Goal: Task Accomplishment & Management: Complete application form

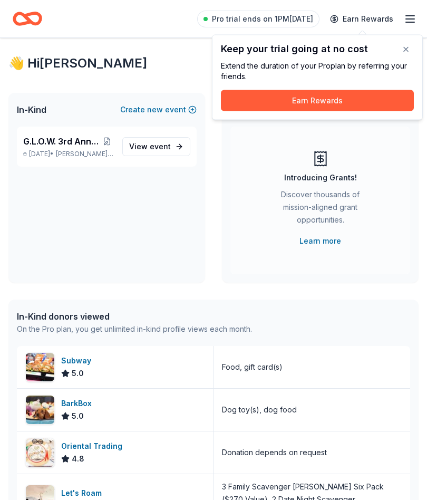
click at [411, 47] on button "button" at bounding box center [405, 49] width 21 height 21
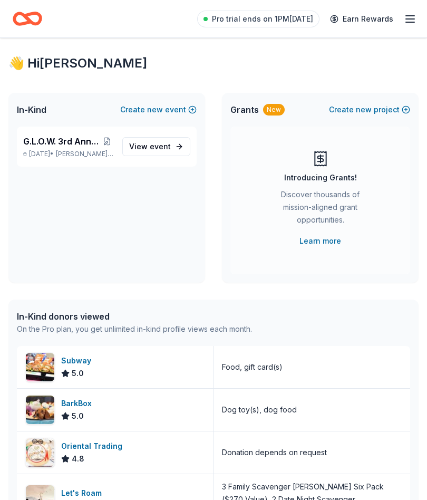
click at [416, 17] on icon "button" at bounding box center [410, 19] width 13 height 13
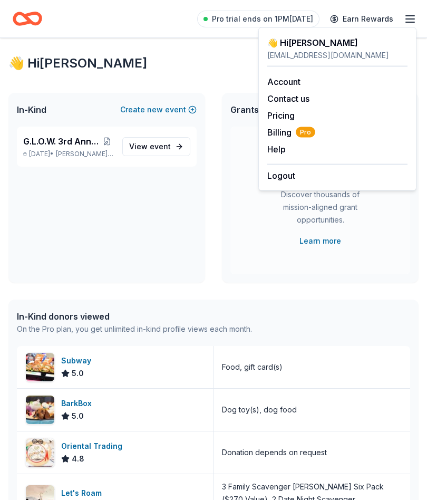
click at [155, 23] on div "Pro trial ends on 1PM, 8/15 Earn Rewards" at bounding box center [214, 18] width 402 height 25
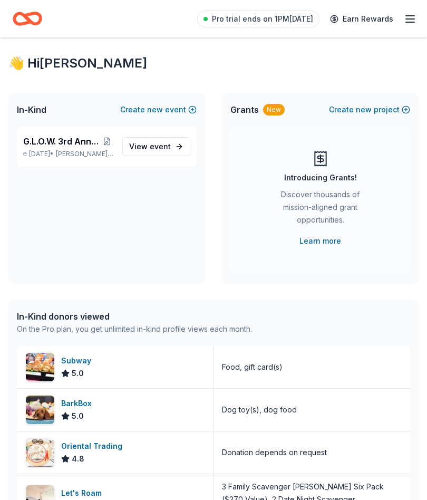
click at [177, 148] on link "View event" at bounding box center [156, 146] width 68 height 19
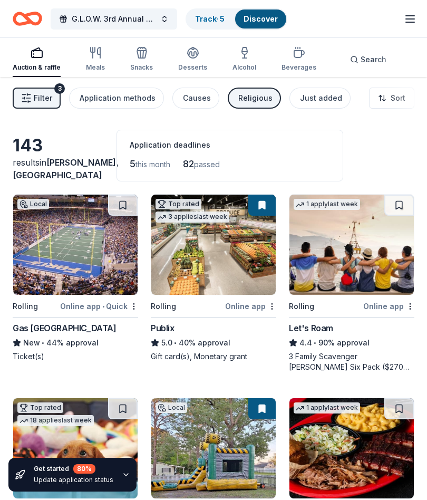
click at [212, 20] on link "Track · 5" at bounding box center [210, 18] width 30 height 9
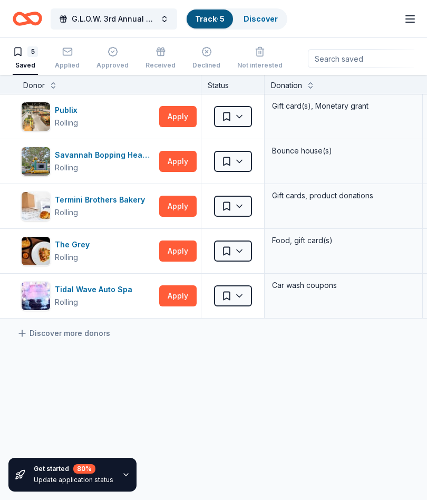
click at [71, 60] on div "Applied" at bounding box center [67, 57] width 25 height 23
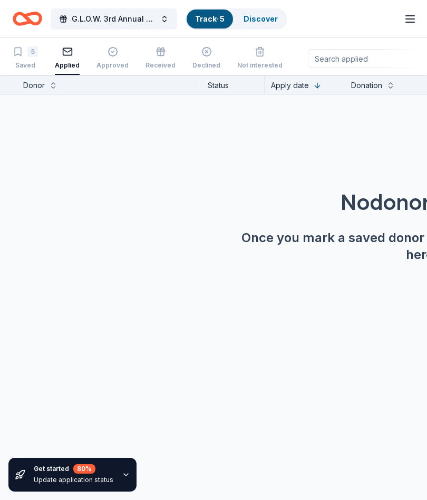
click at [115, 60] on div "Approved" at bounding box center [112, 57] width 32 height 23
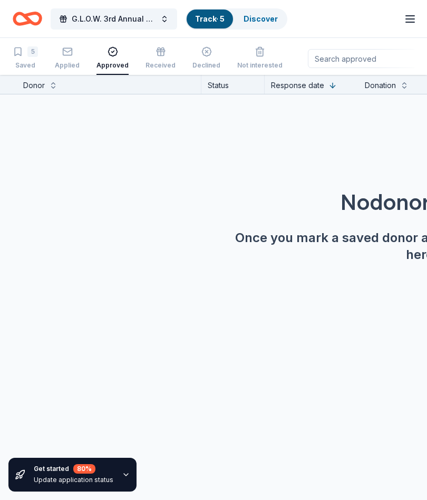
click at [163, 61] on div "Received" at bounding box center [160, 57] width 30 height 23
click at [206, 62] on div "Declined" at bounding box center [206, 65] width 28 height 8
click at [32, 55] on div "5" at bounding box center [32, 51] width 11 height 11
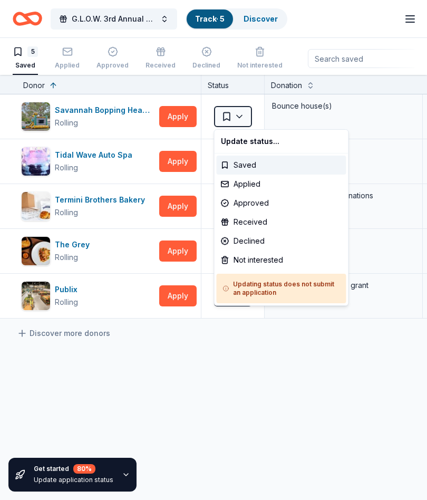
click at [179, 159] on html "G.L.O.W. 3rd Annual Auction Track · 5 Discover Pro trial ends on 9AM, 8/15 Earn…" at bounding box center [213, 250] width 427 height 500
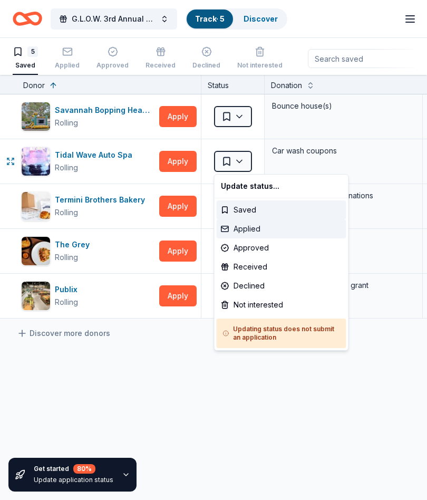
click at [251, 229] on div "Applied" at bounding box center [282, 228] width 130 height 19
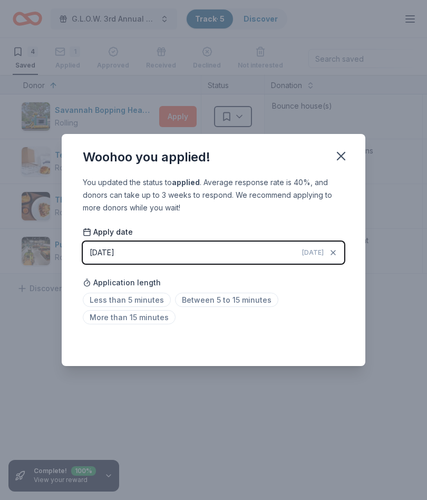
click at [342, 157] on icon "button" at bounding box center [340, 155] width 7 height 7
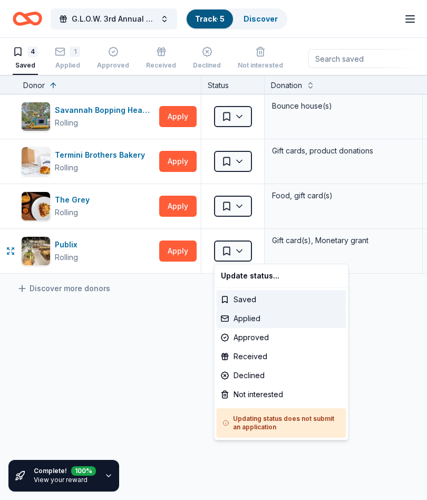
click at [250, 318] on div "Applied" at bounding box center [282, 318] width 130 height 19
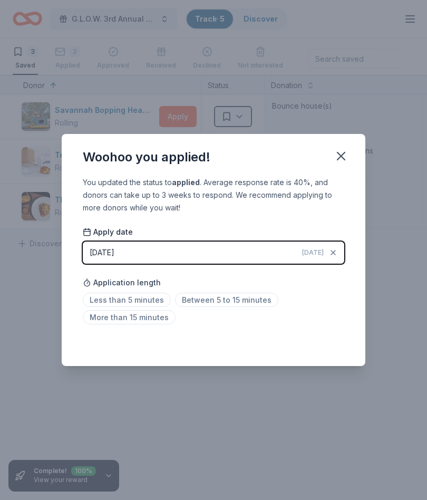
click at [344, 152] on icon "button" at bounding box center [340, 155] width 7 height 7
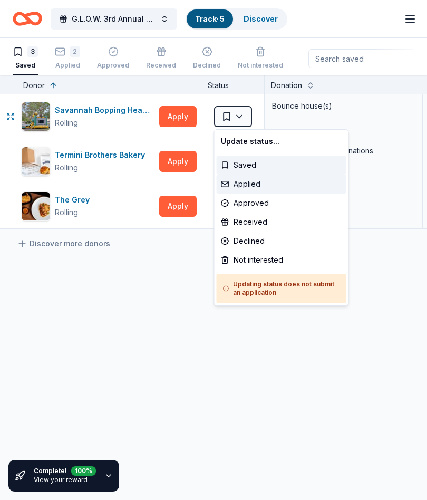
click at [248, 184] on div "Applied" at bounding box center [282, 183] width 130 height 19
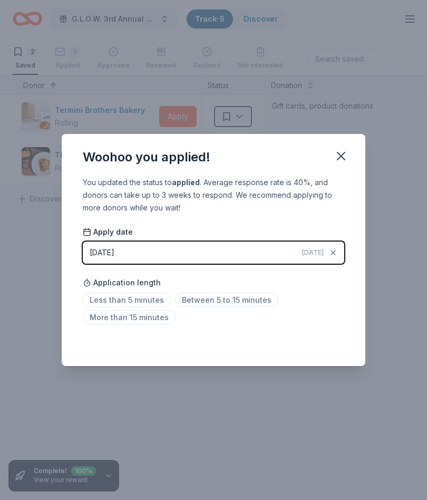
click at [343, 156] on icon "button" at bounding box center [341, 156] width 15 height 15
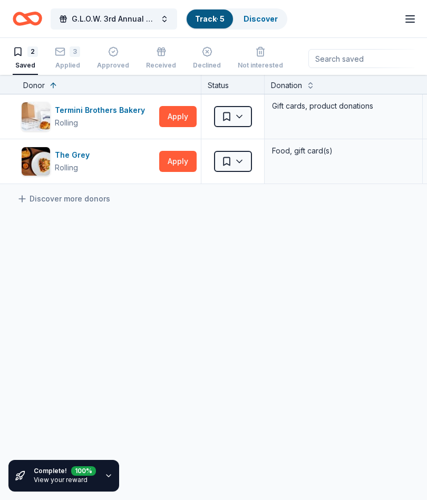
click at [168, 18] on button "G.L.O.W. 3rd Annual Auction" at bounding box center [114, 18] width 126 height 21
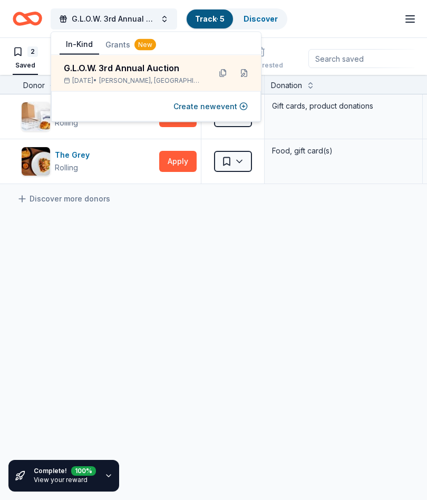
click at [339, 17] on div "G.L.O.W. 3rd Annual Auction Track · 5 Discover Pro trial ends on 9AM, 8/15 $10 …" at bounding box center [214, 18] width 402 height 25
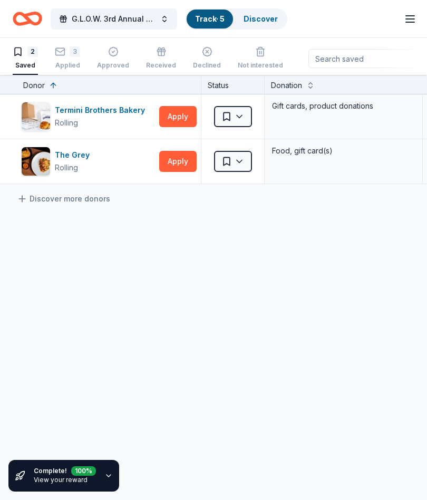
click at [263, 17] on link "Discover" at bounding box center [260, 18] width 34 height 9
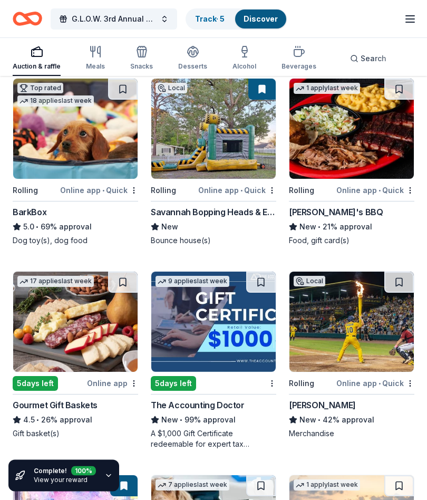
scroll to position [320, 0]
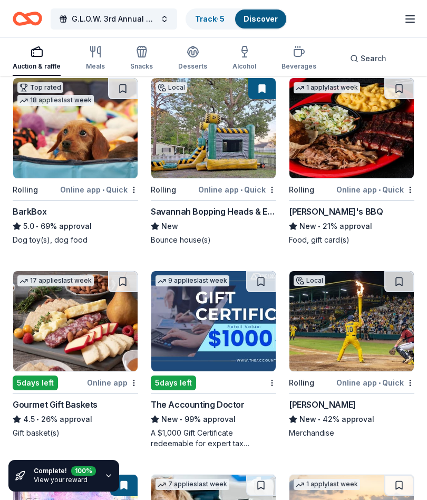
click at [357, 331] on img at bounding box center [351, 321] width 124 height 100
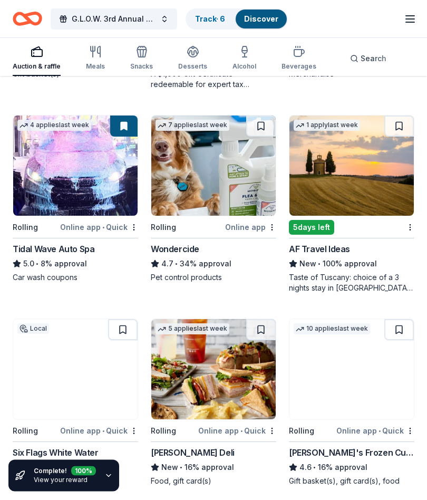
scroll to position [679, 0]
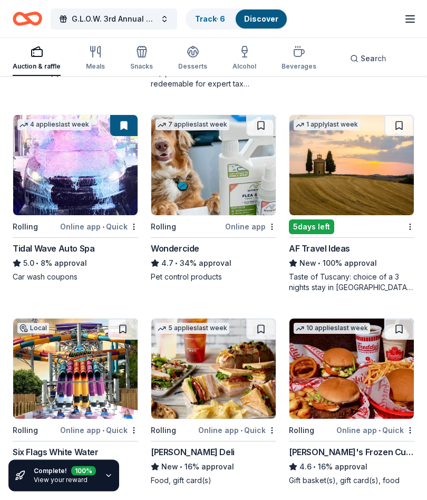
click at [126, 125] on button at bounding box center [123, 125] width 27 height 21
click at [97, 178] on img at bounding box center [75, 165] width 124 height 100
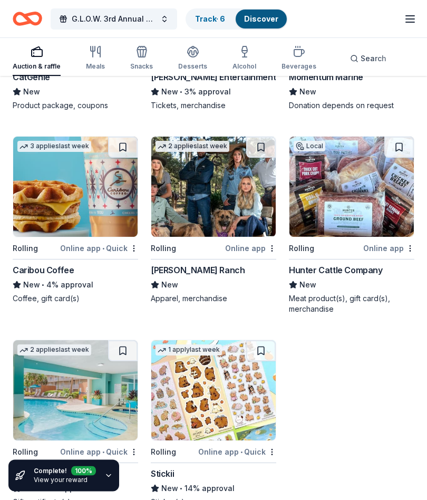
scroll to position [3034, 0]
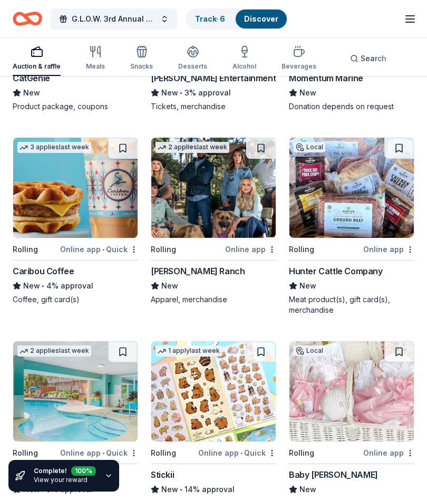
click at [363, 194] on img at bounding box center [351, 188] width 124 height 100
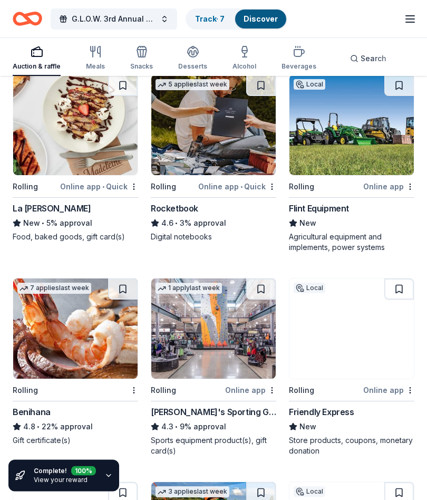
scroll to position [3504, 0]
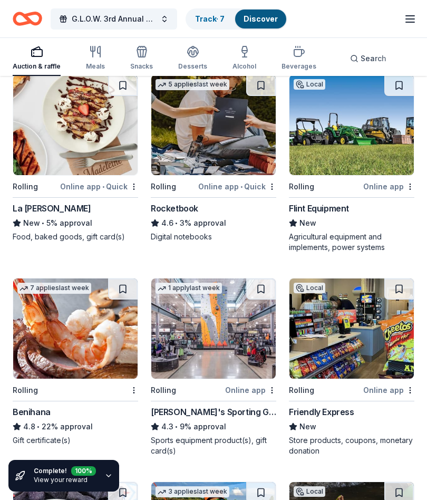
click at [363, 355] on img at bounding box center [351, 328] width 124 height 100
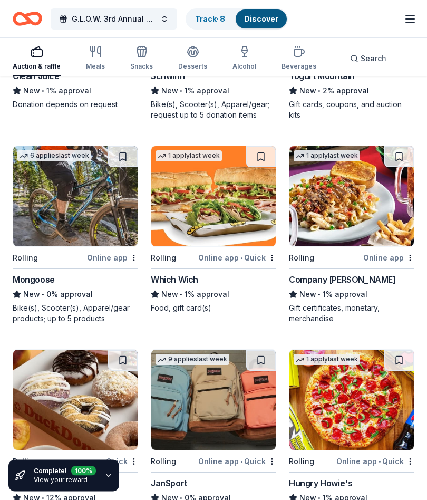
scroll to position [6014, 0]
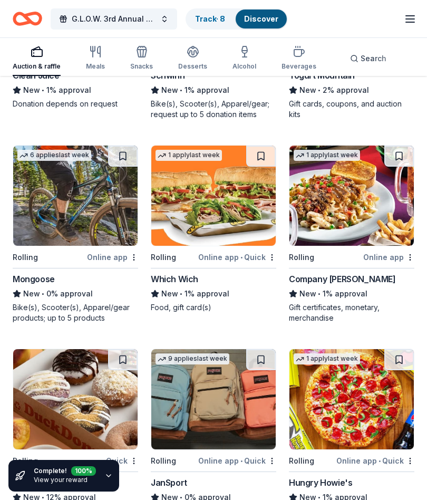
click at [233, 213] on img at bounding box center [213, 195] width 124 height 100
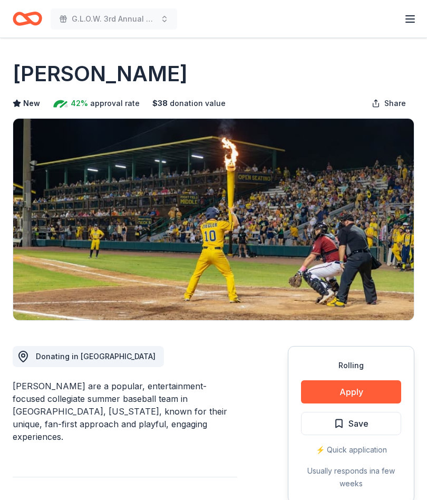
click at [358, 423] on span "Save" at bounding box center [358, 423] width 20 height 14
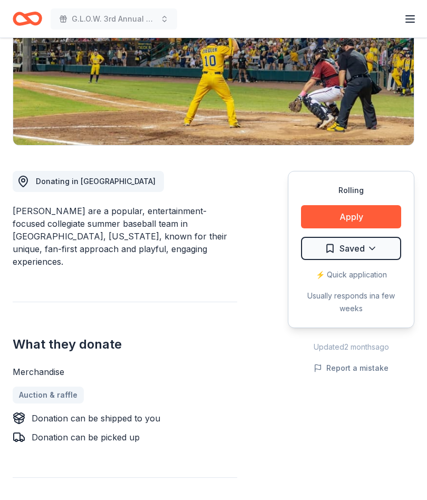
scroll to position [172, 0]
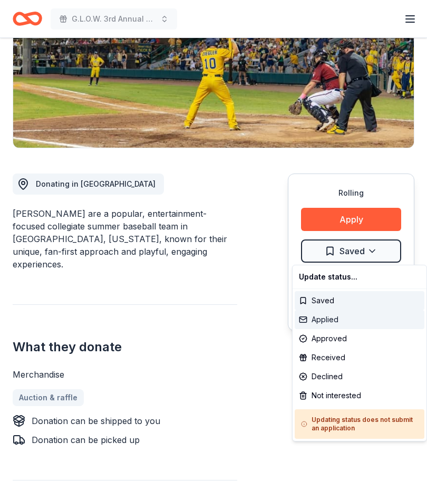
click at [329, 319] on div "Applied" at bounding box center [360, 319] width 130 height 19
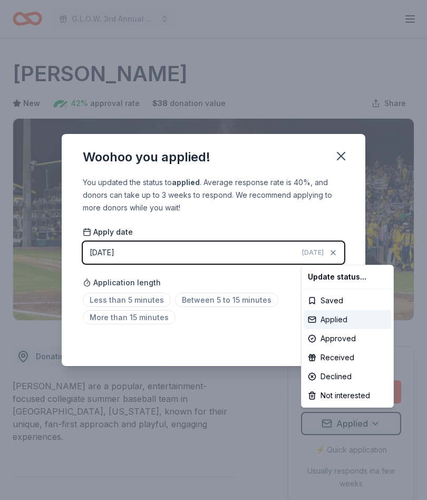
click at [356, 318] on div "Applied" at bounding box center [347, 319] width 87 height 19
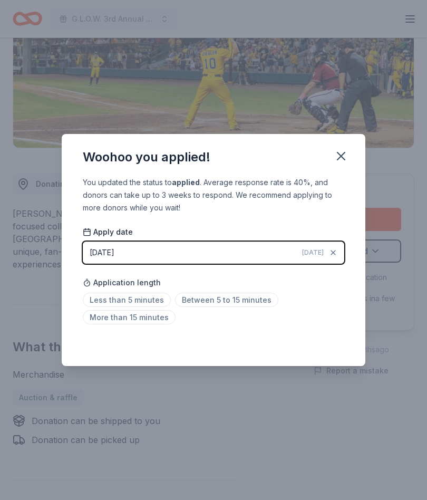
click at [341, 160] on icon "button" at bounding box center [340, 155] width 7 height 7
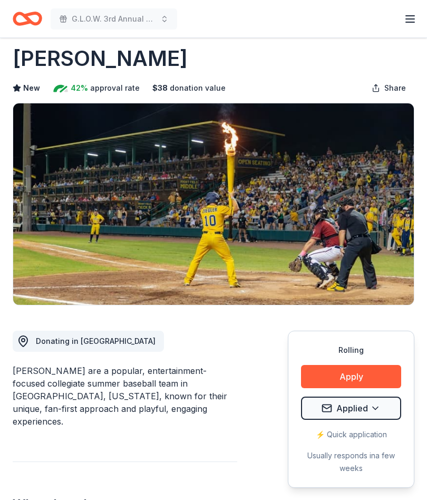
scroll to position [0, 0]
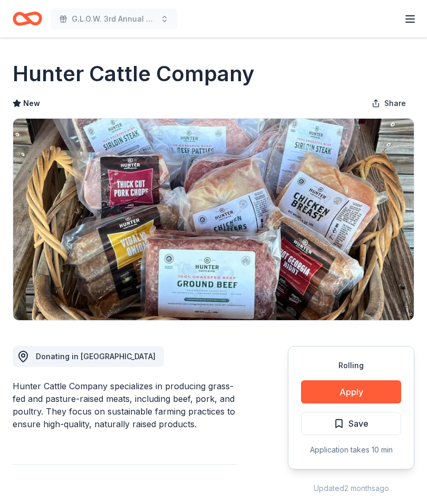
click at [379, 418] on button "Save" at bounding box center [351, 423] width 100 height 23
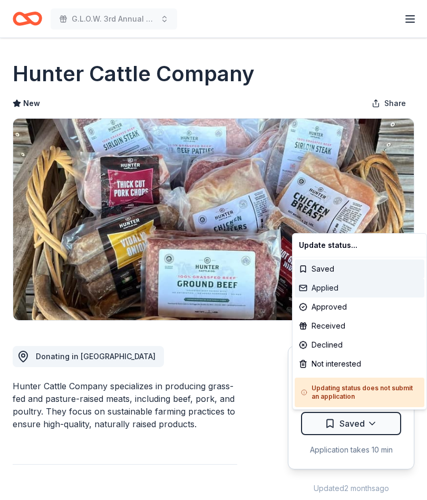
click at [331, 289] on div "Applied" at bounding box center [360, 287] width 130 height 19
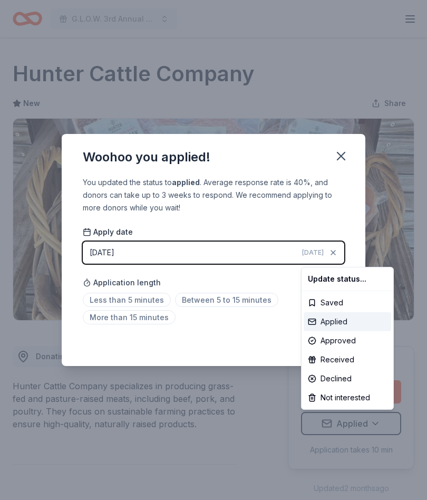
click at [369, 324] on div "Applied" at bounding box center [347, 321] width 87 height 19
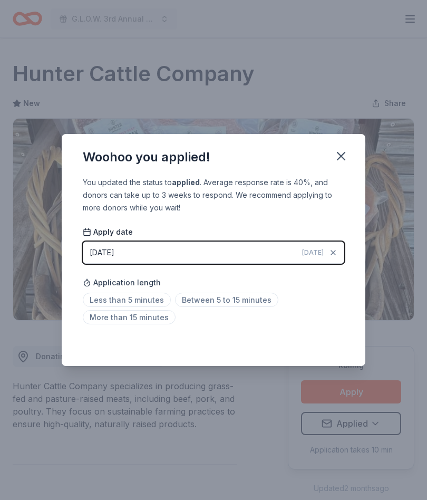
click at [343, 155] on icon "button" at bounding box center [341, 156] width 15 height 15
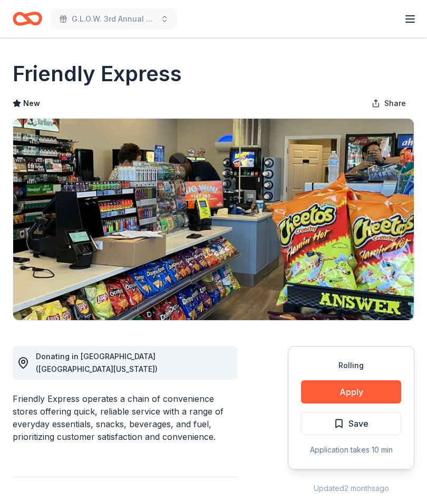
click at [390, 421] on button "Save" at bounding box center [351, 423] width 100 height 23
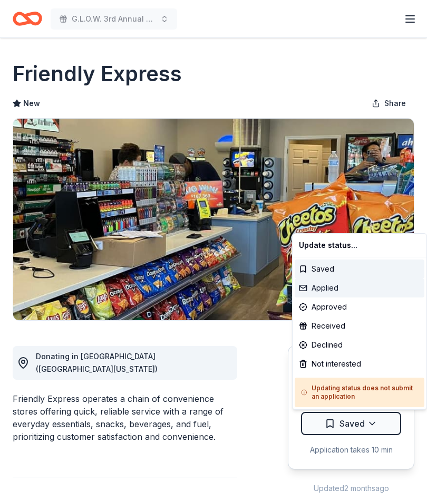
click at [331, 288] on div "Applied" at bounding box center [360, 287] width 130 height 19
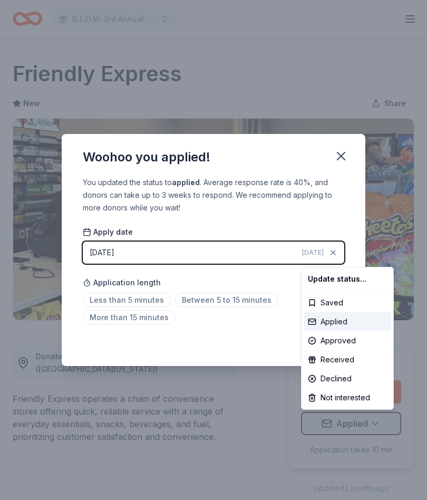
click at [356, 321] on div "Applied" at bounding box center [347, 321] width 87 height 19
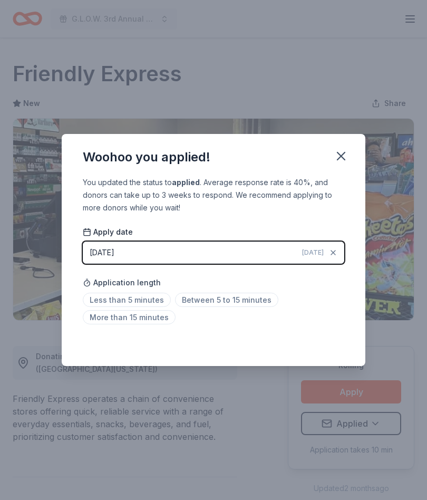
click at [340, 155] on icon "button" at bounding box center [340, 155] width 7 height 7
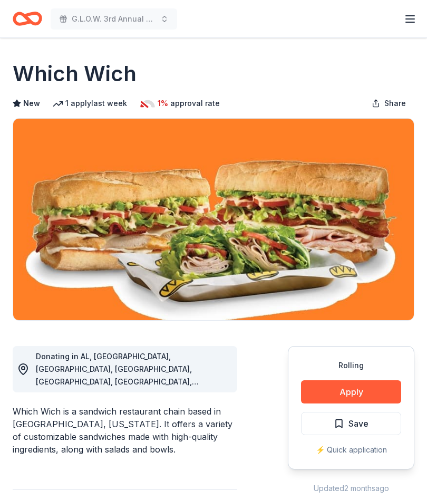
click at [354, 390] on button "Apply" at bounding box center [351, 391] width 100 height 23
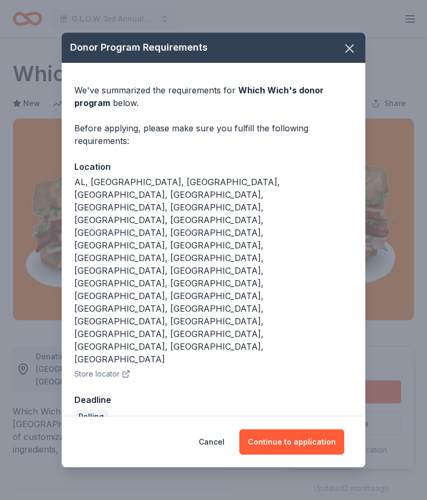
click at [302, 429] on button "Continue to application" at bounding box center [291, 441] width 105 height 25
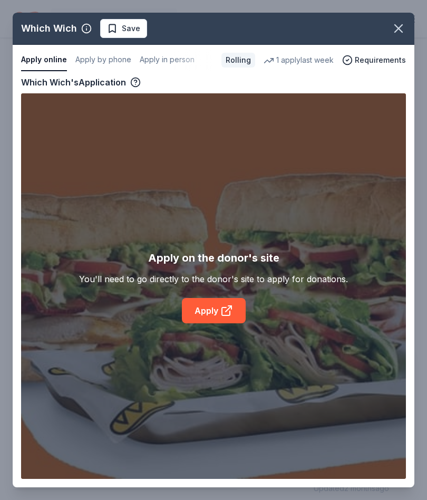
click at [219, 308] on link "Apply" at bounding box center [214, 310] width 64 height 25
